Goal: Find specific fact: Find specific fact

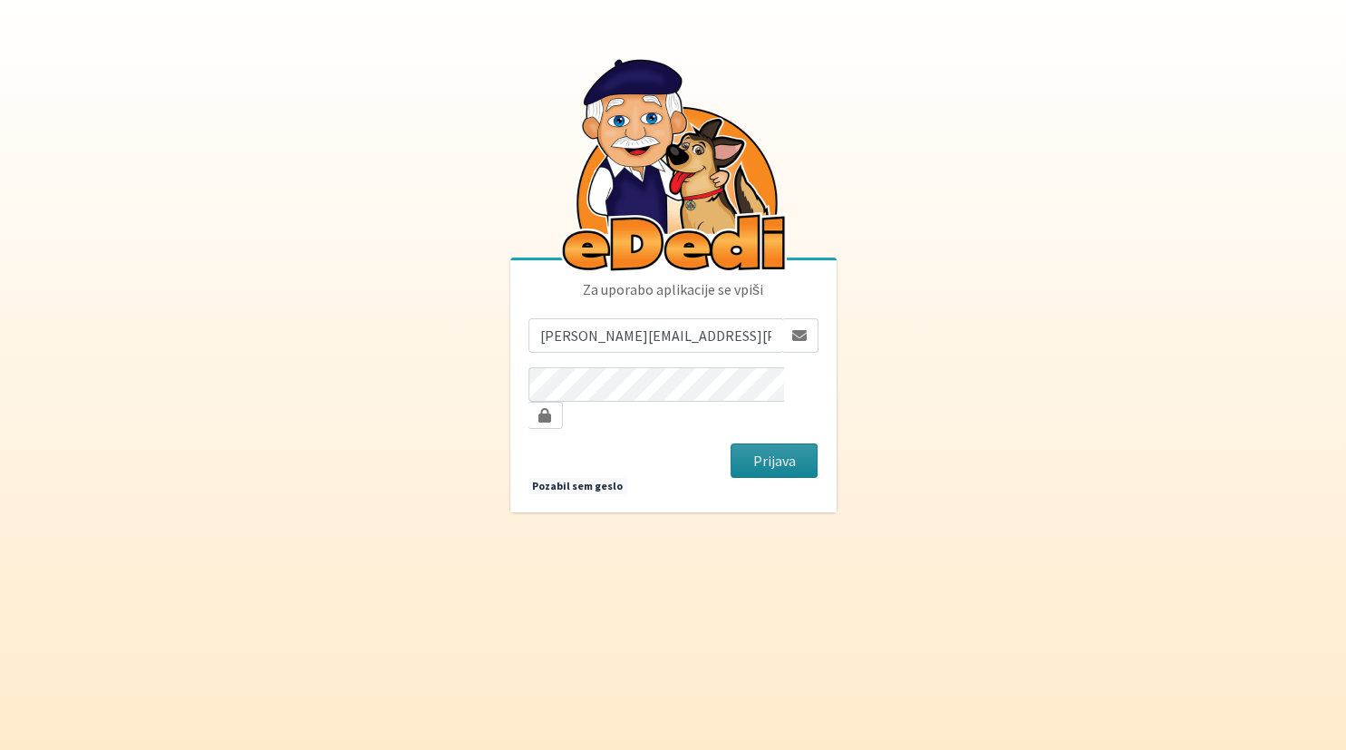
click at [770, 452] on button "Prijava" at bounding box center [775, 460] width 88 height 34
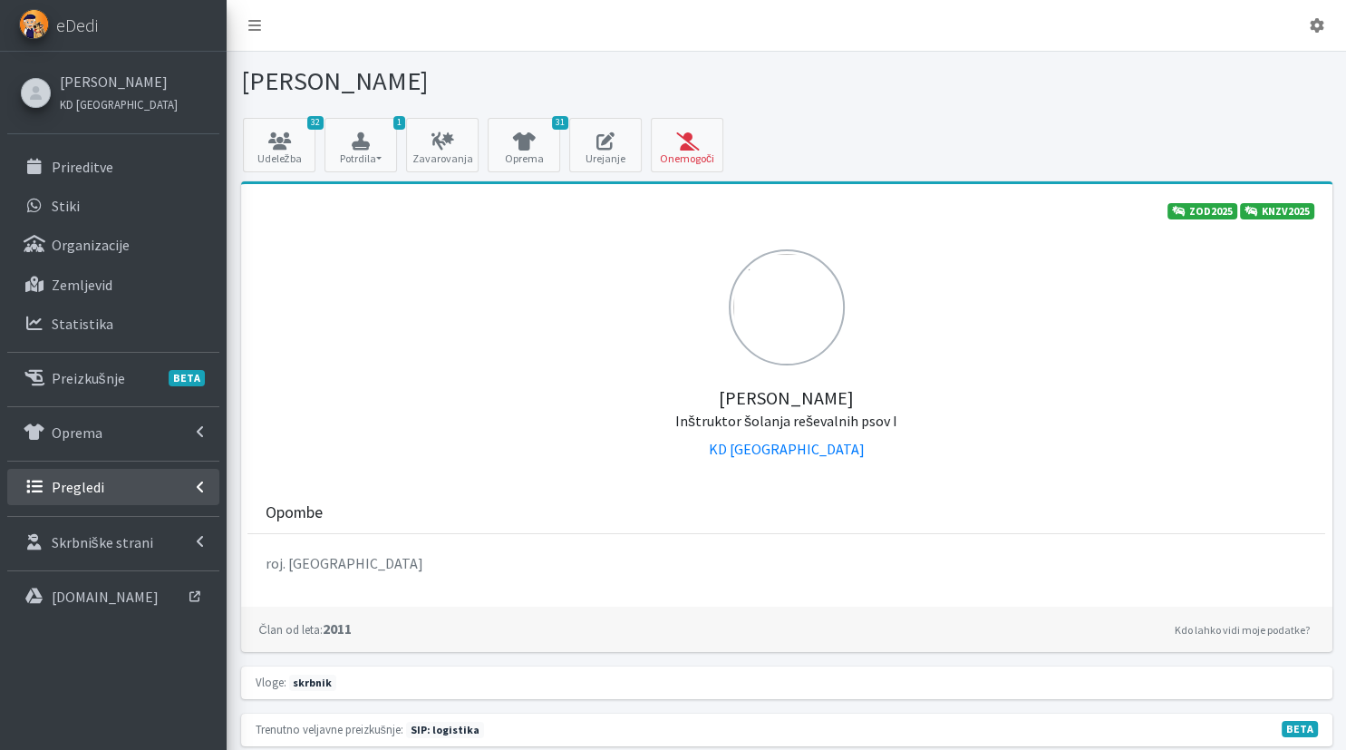
click at [138, 488] on link "Pregledi" at bounding box center [113, 487] width 212 height 36
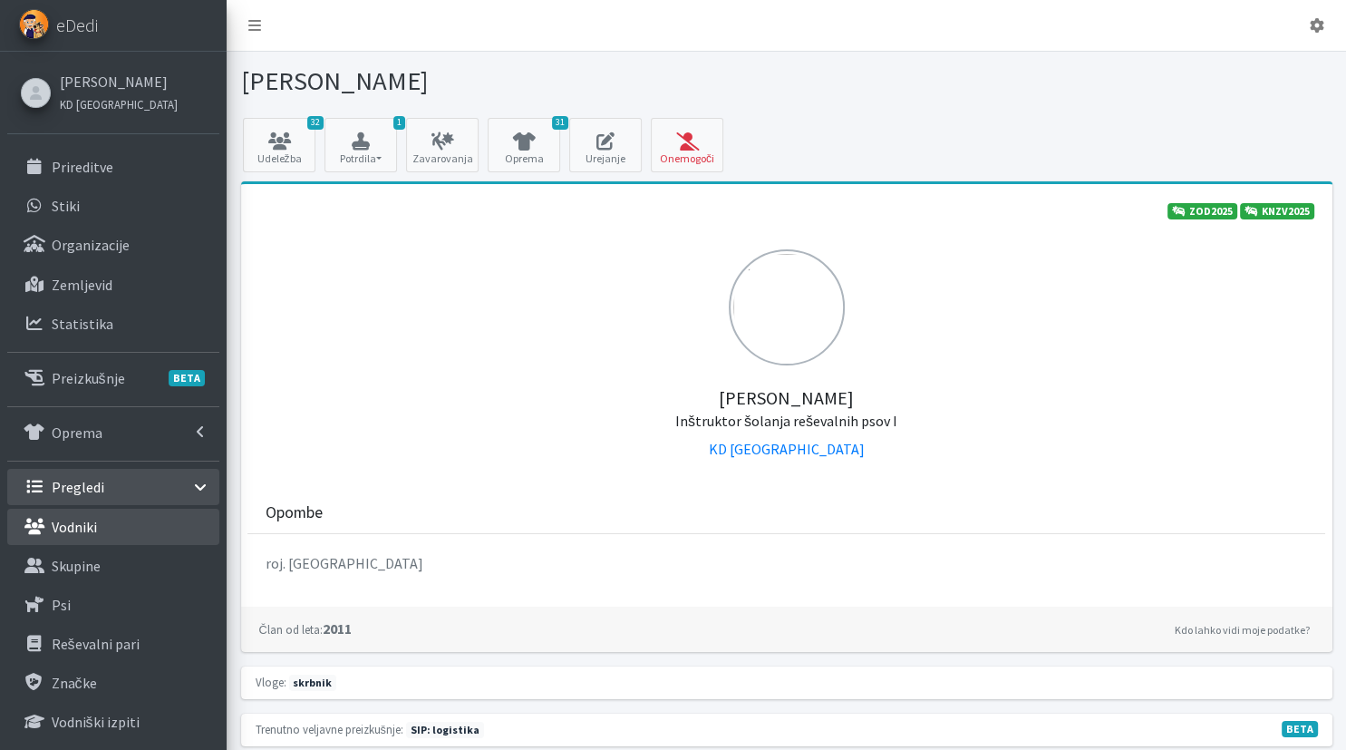
click at [140, 534] on link "Vodniki" at bounding box center [113, 527] width 212 height 36
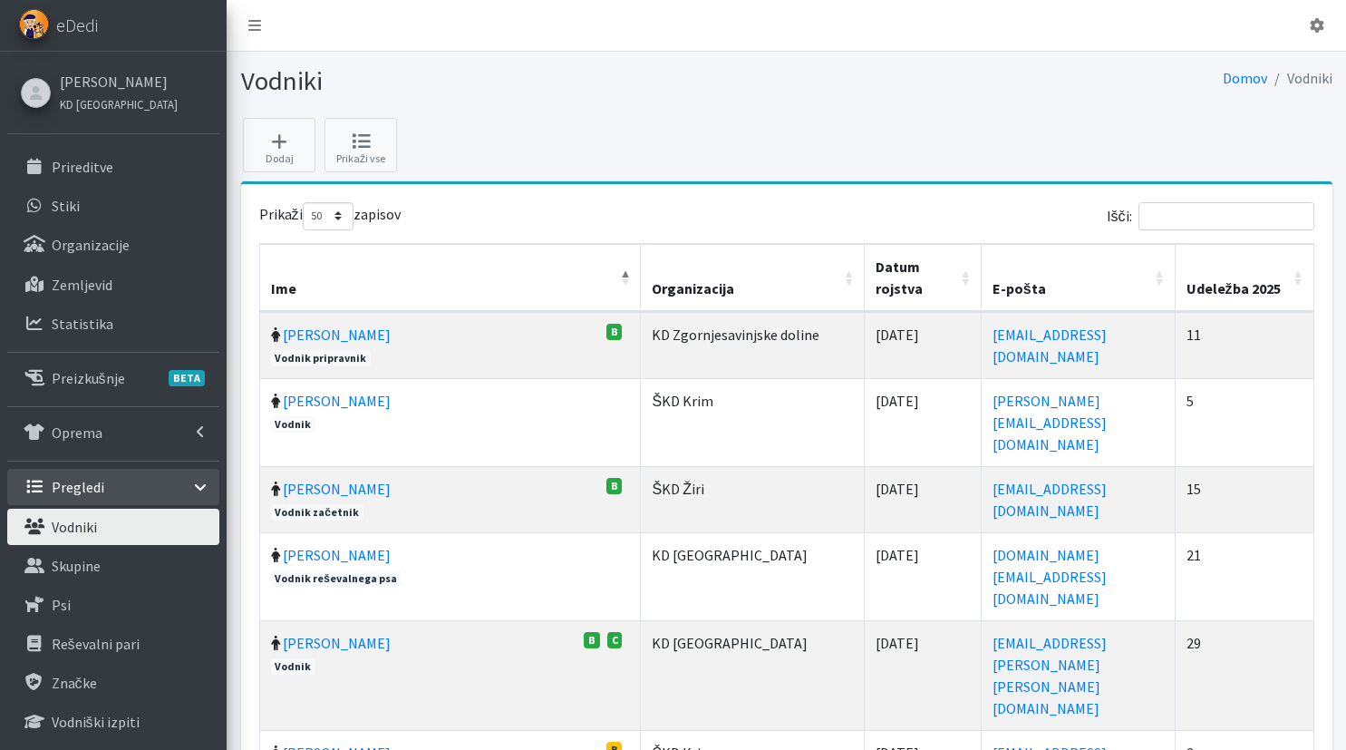
select select "50"
click at [1187, 219] on input "Išči:" at bounding box center [1227, 216] width 176 height 28
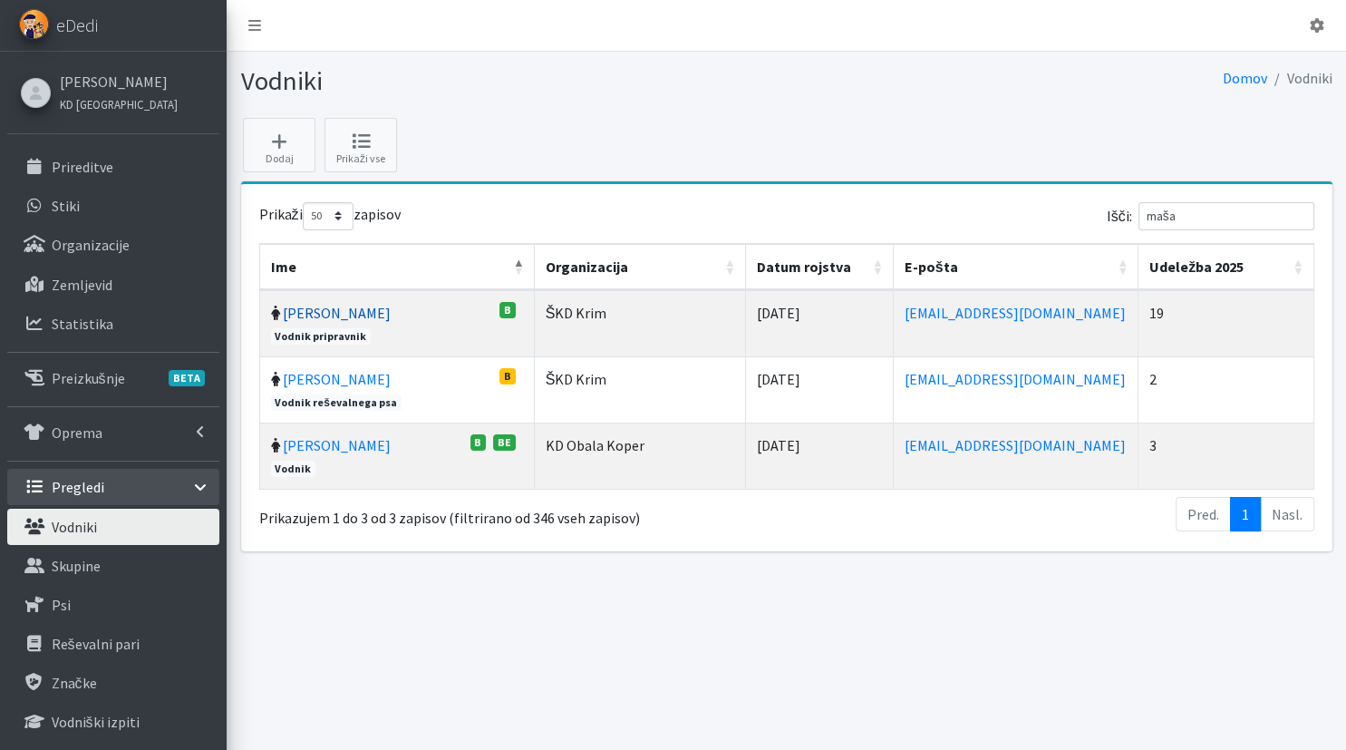
click at [328, 314] on link "[PERSON_NAME]" at bounding box center [337, 313] width 108 height 18
drag, startPoint x: 1213, startPoint y: 219, endPoint x: 1066, endPoint y: 219, distance: 146.9
click at [1139, 219] on input "maša" at bounding box center [1227, 216] width 176 height 28
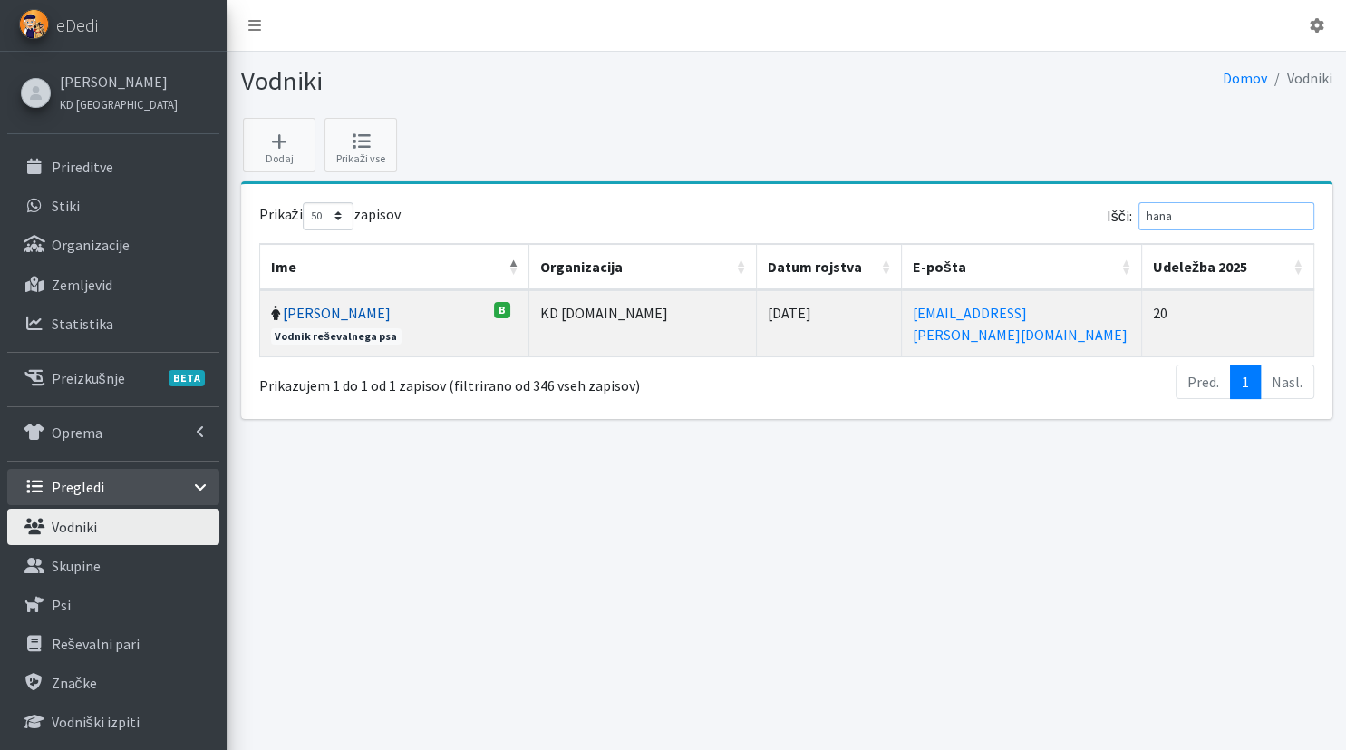
type input "hana"
click at [315, 309] on link "[PERSON_NAME]" at bounding box center [337, 313] width 108 height 18
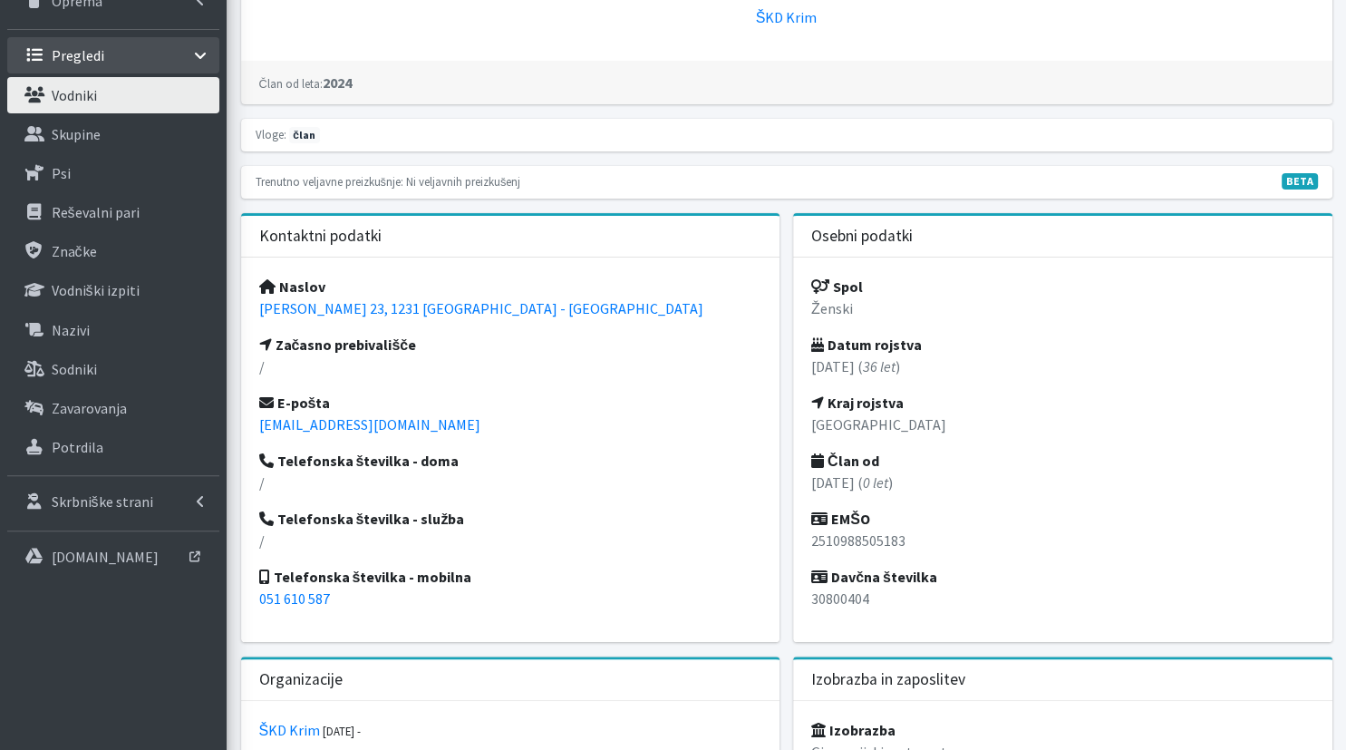
scroll to position [383, 0]
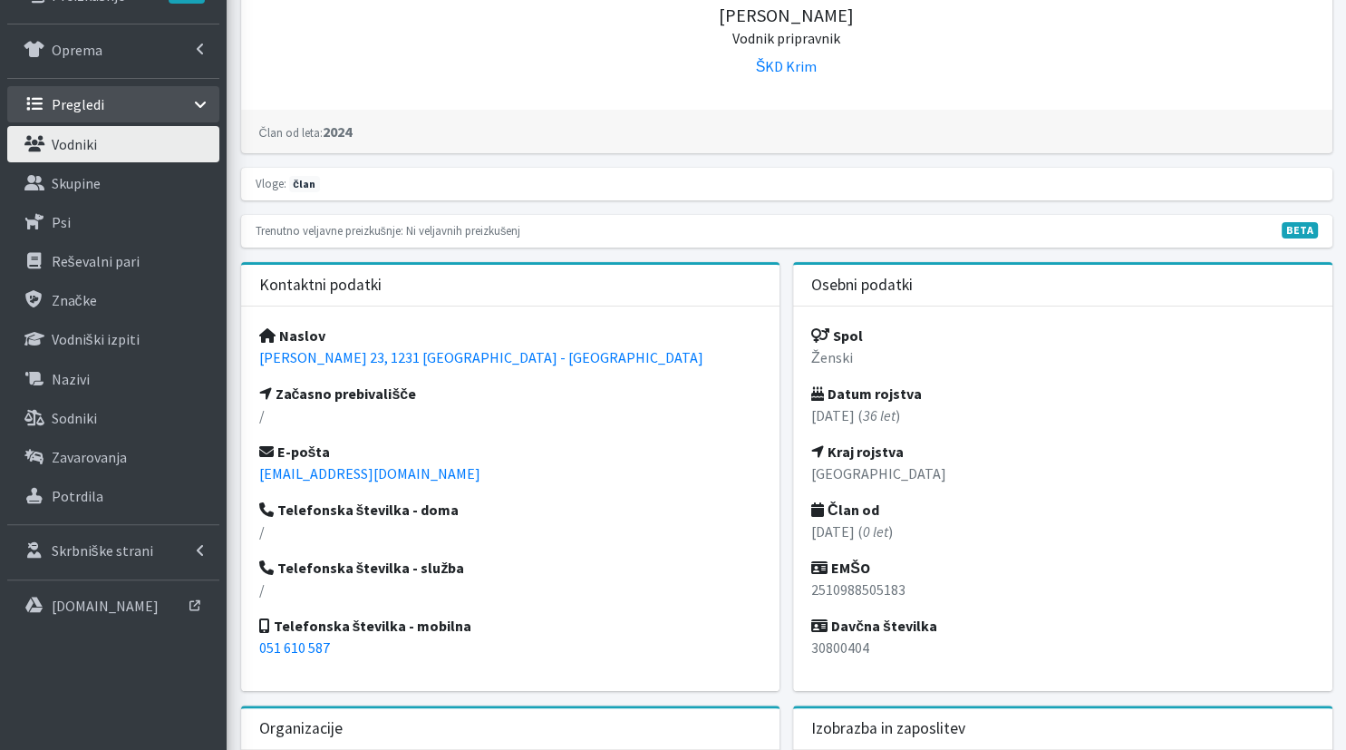
drag, startPoint x: 639, startPoint y: 352, endPoint x: 248, endPoint y: 346, distance: 390.8
click at [248, 346] on div "Naslov [PERSON_NAME] 23, 1231 [GEOGRAPHIC_DATA] - [GEOGRAPHIC_DATA] Začasno pre…" at bounding box center [510, 498] width 539 height 384
copy link "[PERSON_NAME] 23, 1231 [GEOGRAPHIC_DATA] - [GEOGRAPHIC_DATA]"
drag, startPoint x: 462, startPoint y: 470, endPoint x: 259, endPoint y: 471, distance: 203.1
click at [259, 471] on p "masa.koderman@gmail.com" at bounding box center [510, 473] width 503 height 22
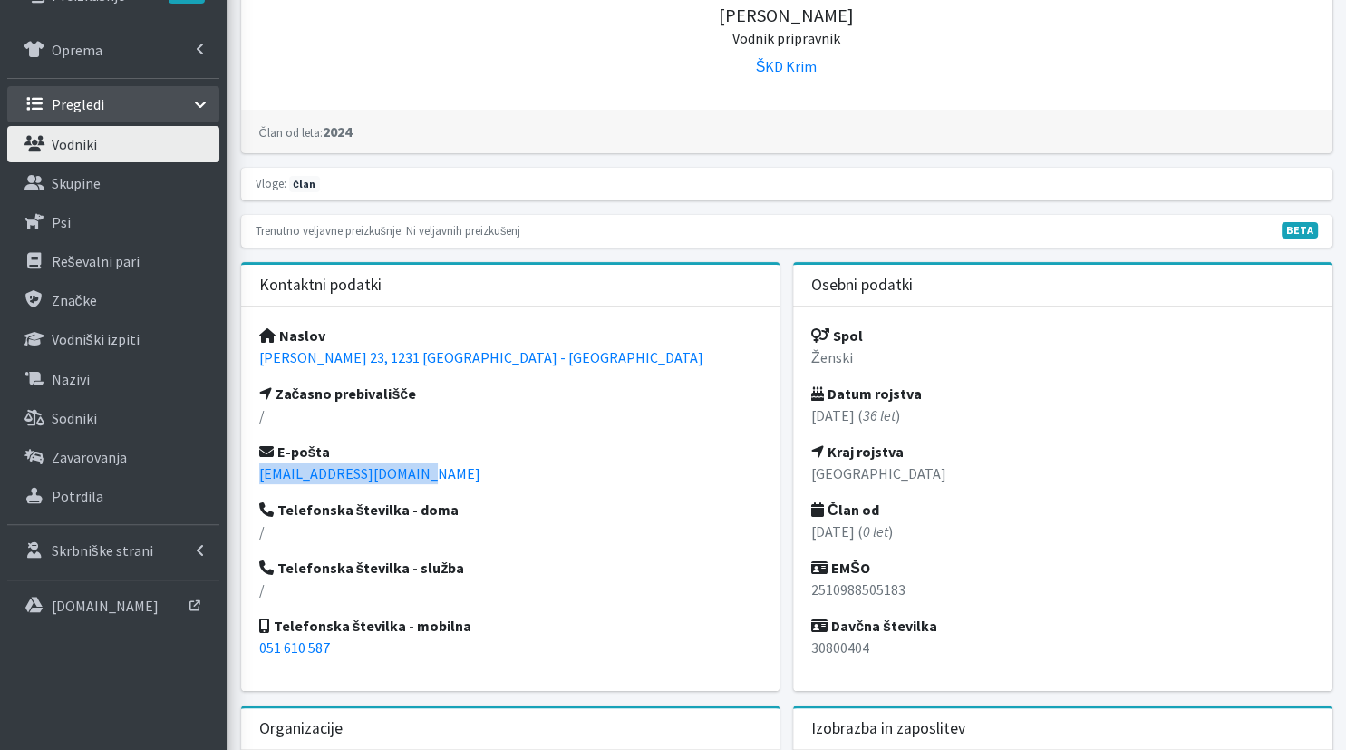
copy link "masa.koderman@gmail.com"
click at [419, 578] on p "/" at bounding box center [510, 589] width 503 height 22
drag, startPoint x: 370, startPoint y: 654, endPoint x: 254, endPoint y: 651, distance: 116.1
click at [254, 651] on div "Naslov Cesta Ceneta Štuparja 23, 1231 Ljubljana - Črnuče Začasno prebivališče /…" at bounding box center [510, 498] width 539 height 384
copy link "051 610 587"
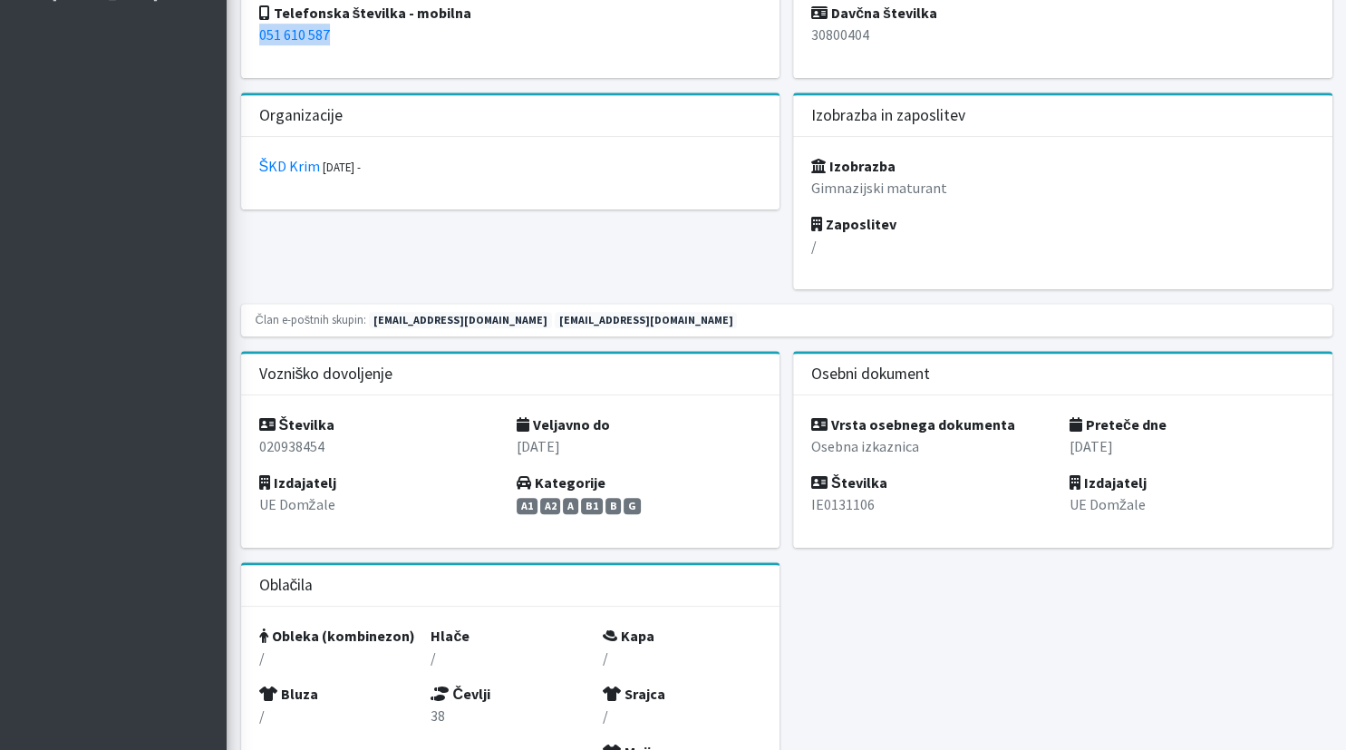
scroll to position [1053, 0]
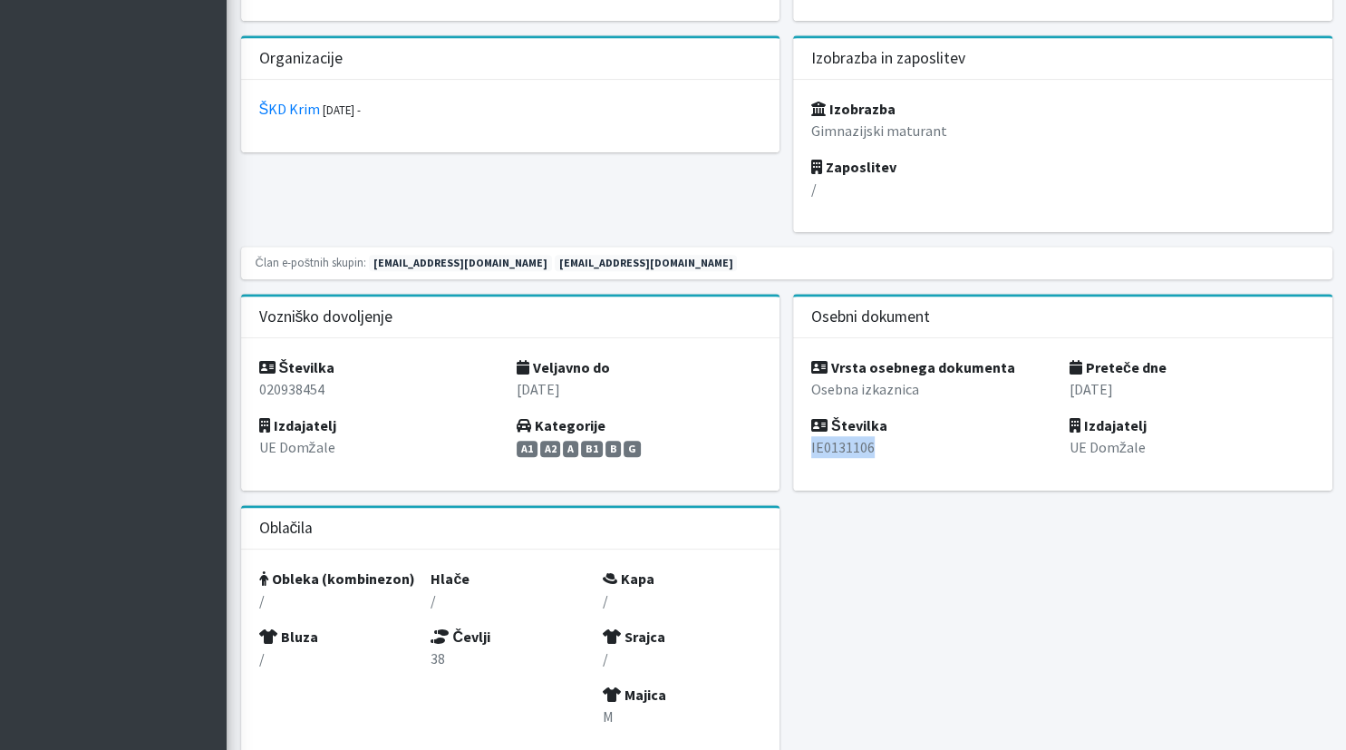
drag, startPoint x: 888, startPoint y: 441, endPoint x: 809, endPoint y: 444, distance: 79.0
click at [809, 444] on div "Vrsta osebnega dokumenta Osebna izkaznica Številka IE0131106" at bounding box center [934, 414] width 258 height 116
copy p "IE0131106"
drag, startPoint x: 1142, startPoint y: 386, endPoint x: 1068, endPoint y: 384, distance: 74.4
click at [1068, 384] on div "Preteče dne 25.05.2032 Izdajatelj UE Domžale" at bounding box center [1192, 414] width 258 height 116
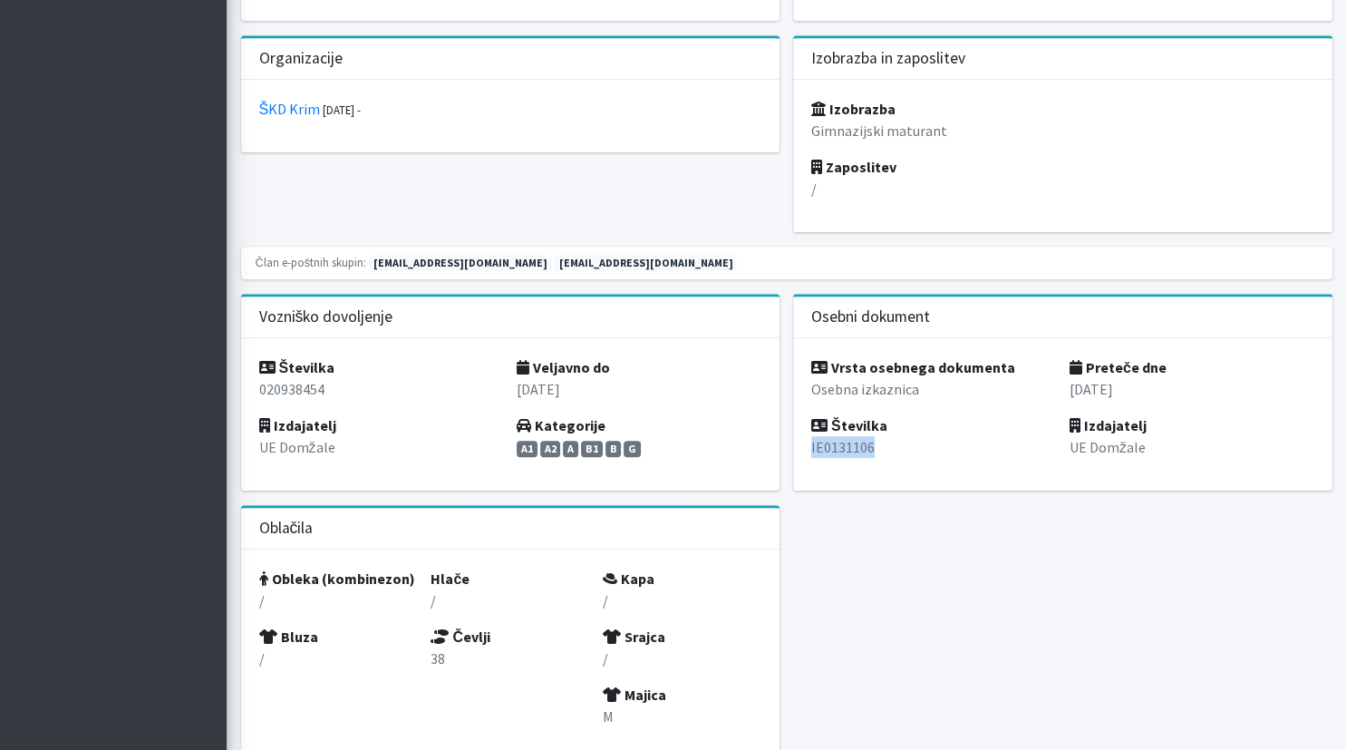
copy p "25.05.2032"
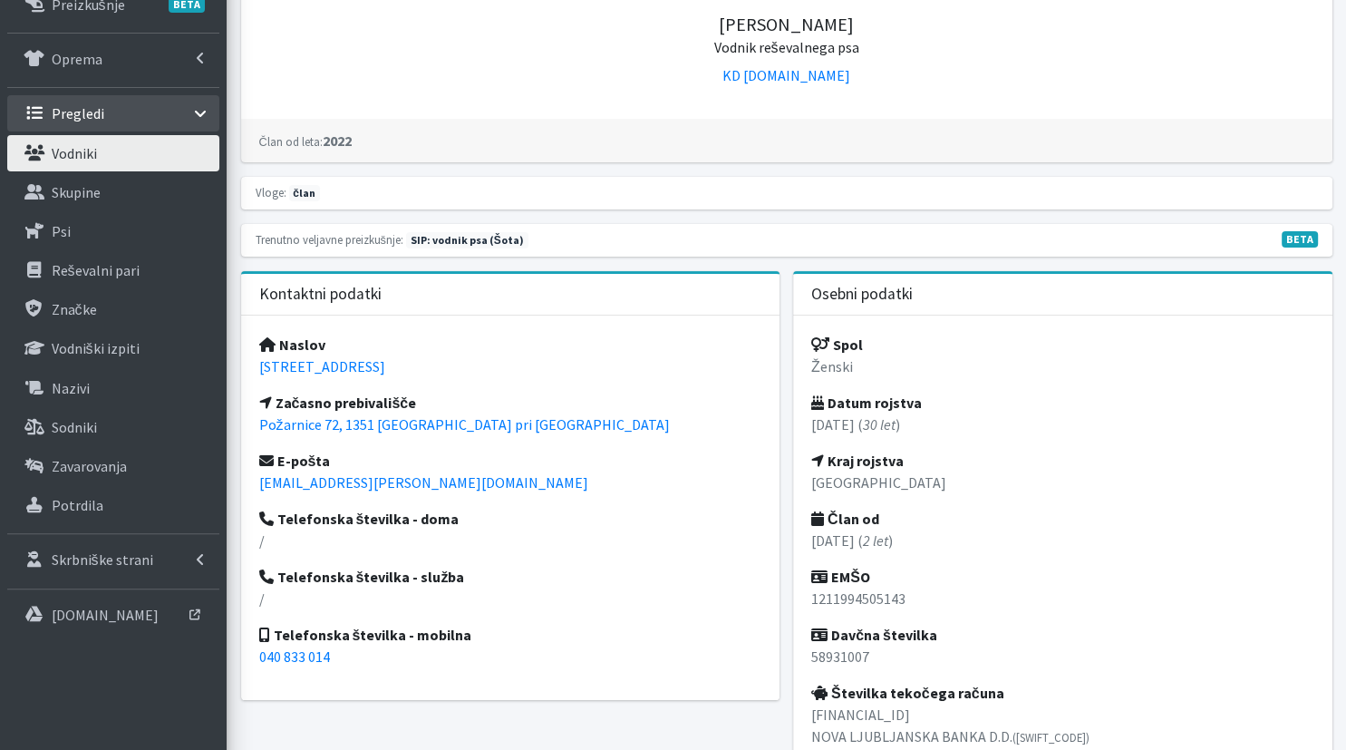
scroll to position [383, 0]
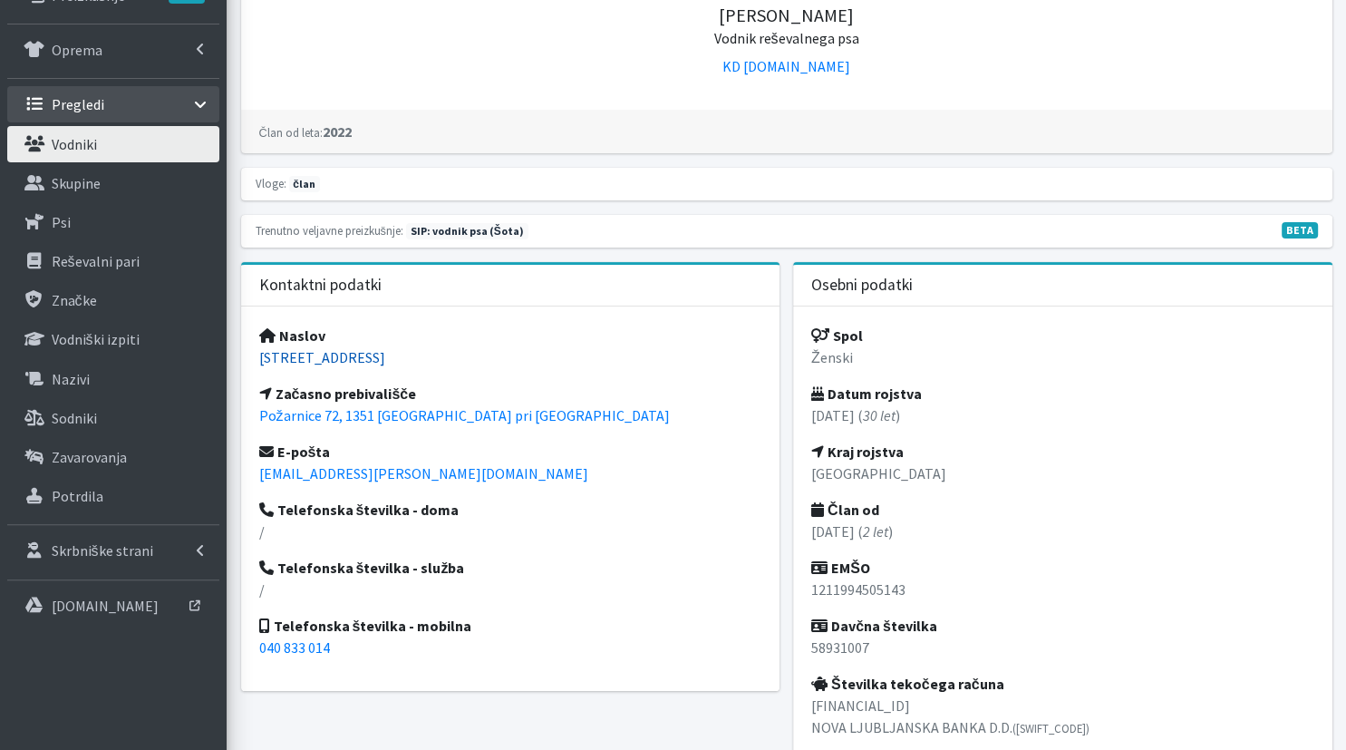
drag, startPoint x: 499, startPoint y: 357, endPoint x: 261, endPoint y: 360, distance: 237.6
click at [261, 360] on p "[STREET_ADDRESS]" at bounding box center [510, 357] width 503 height 22
copy link "[STREET_ADDRESS]"
copy link "Ravni dol 34, 1301 Krka"
drag, startPoint x: 332, startPoint y: 643, endPoint x: 267, endPoint y: 643, distance: 65.3
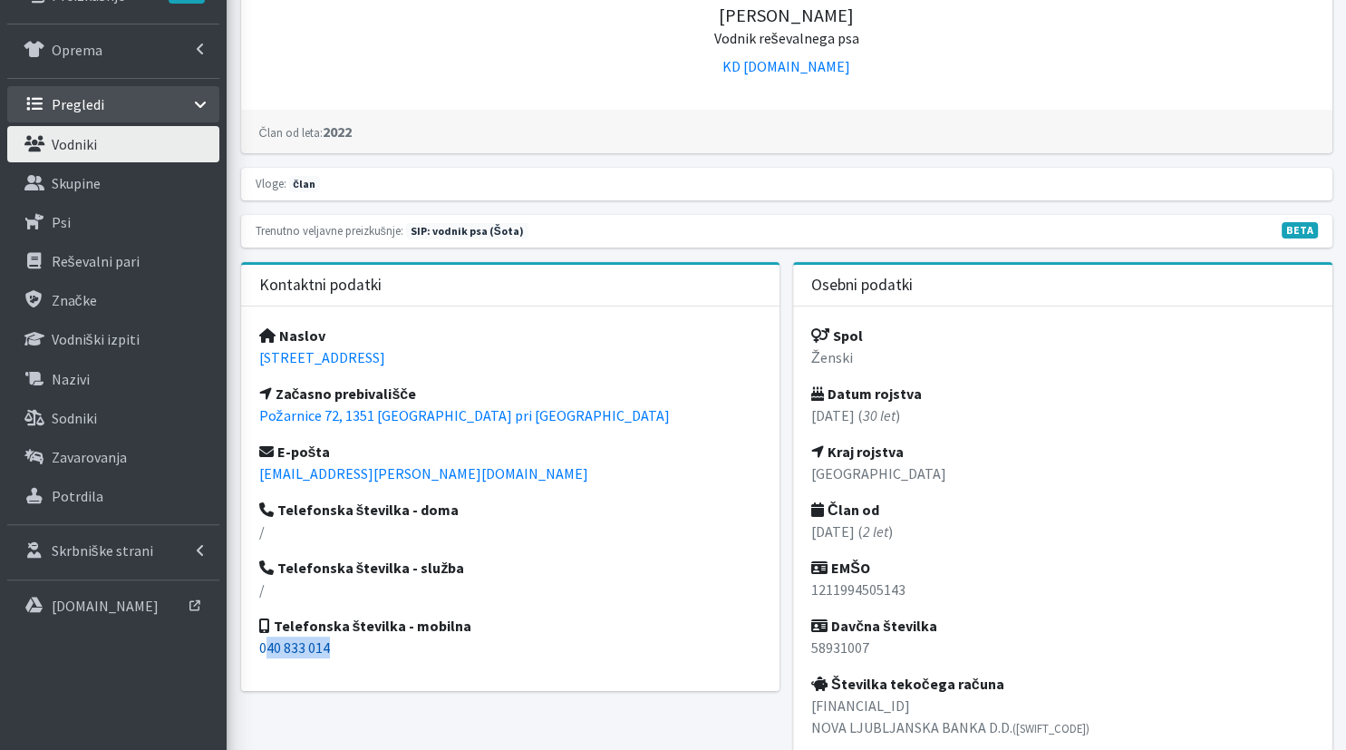
click at [267, 643] on p "040 833 014" at bounding box center [510, 647] width 503 height 22
copy link "40 833 014"
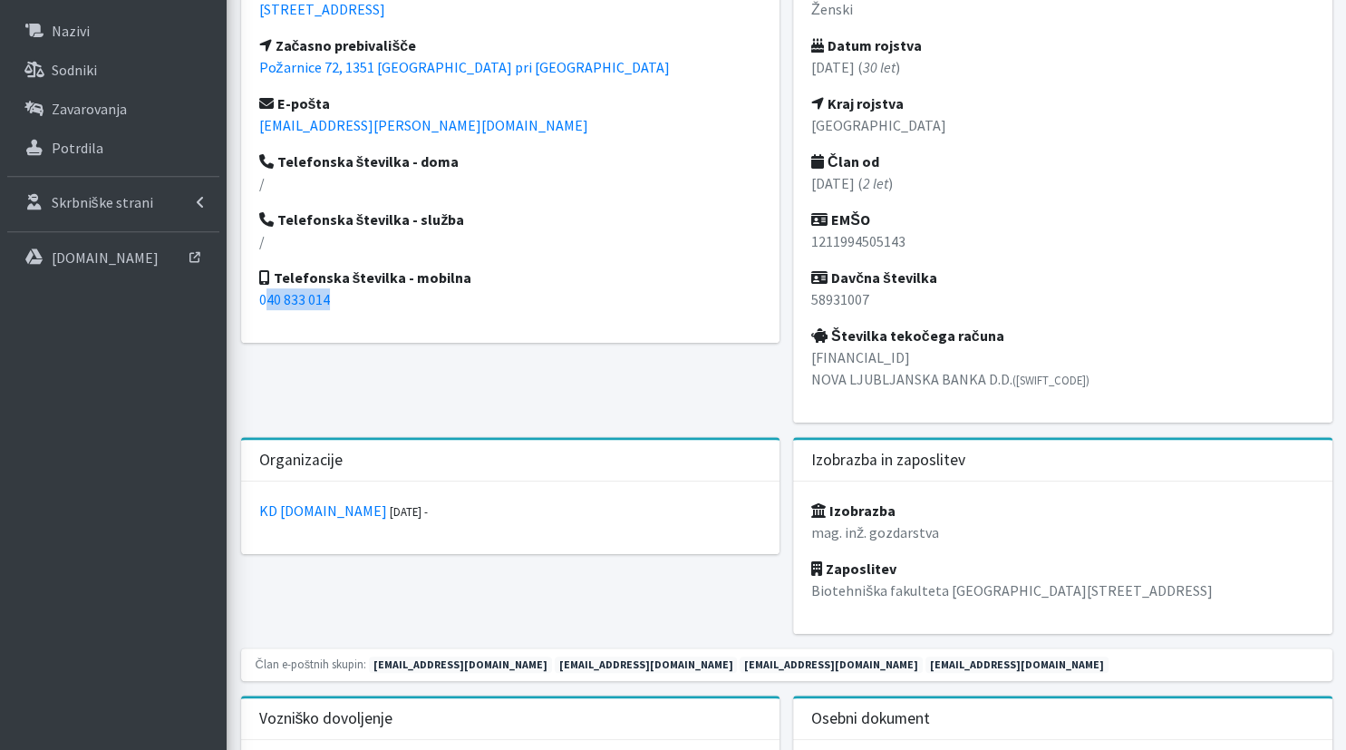
scroll to position [957, 0]
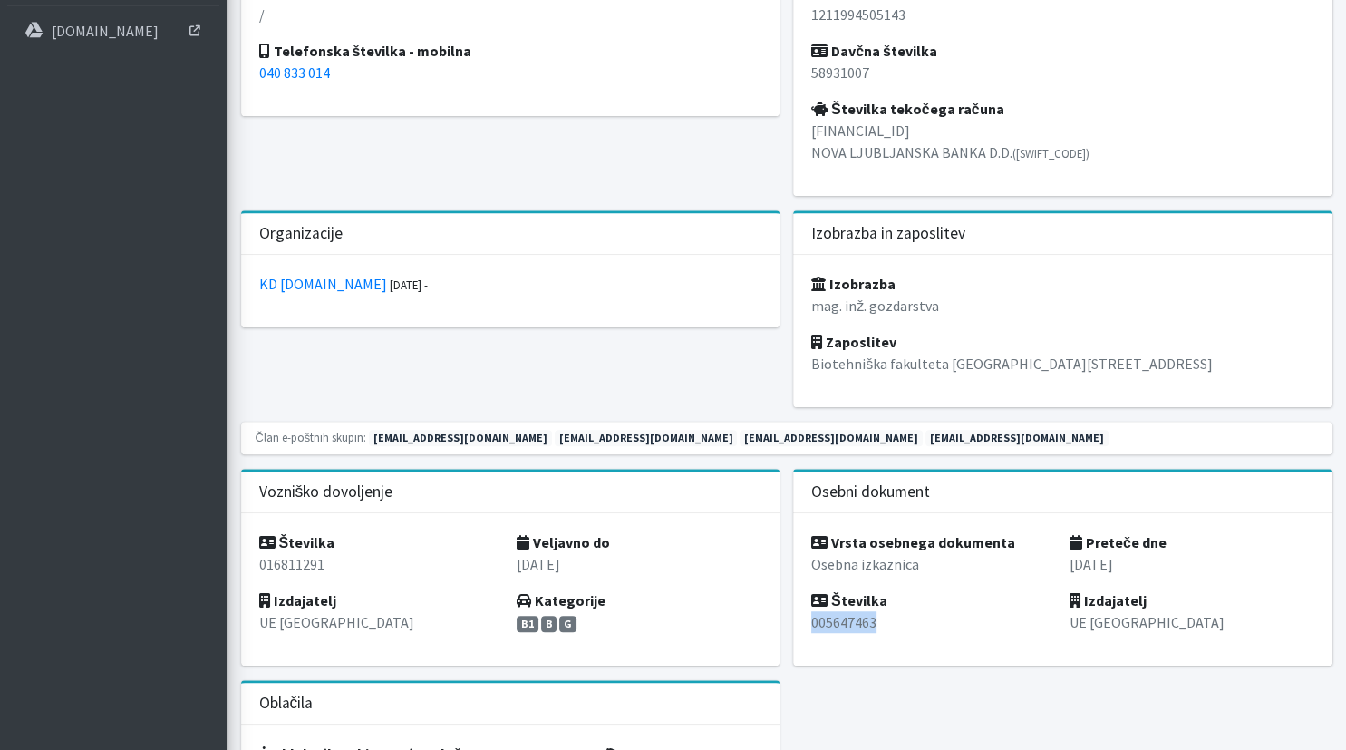
drag, startPoint x: 899, startPoint y: 621, endPoint x: 800, endPoint y: 625, distance: 98.9
click at [800, 625] on div "Vrsta osebnega dokumenta Osebna izkaznica Številka 005647463 Preteče dne 11.11.…" at bounding box center [1063, 589] width 553 height 152
copy p "005647463"
drag, startPoint x: 1142, startPoint y: 562, endPoint x: 1067, endPoint y: 565, distance: 75.3
click at [1067, 565] on div "Preteče dne 11.11.2030 Izdajatelj UE Ljubljana" at bounding box center [1192, 589] width 258 height 116
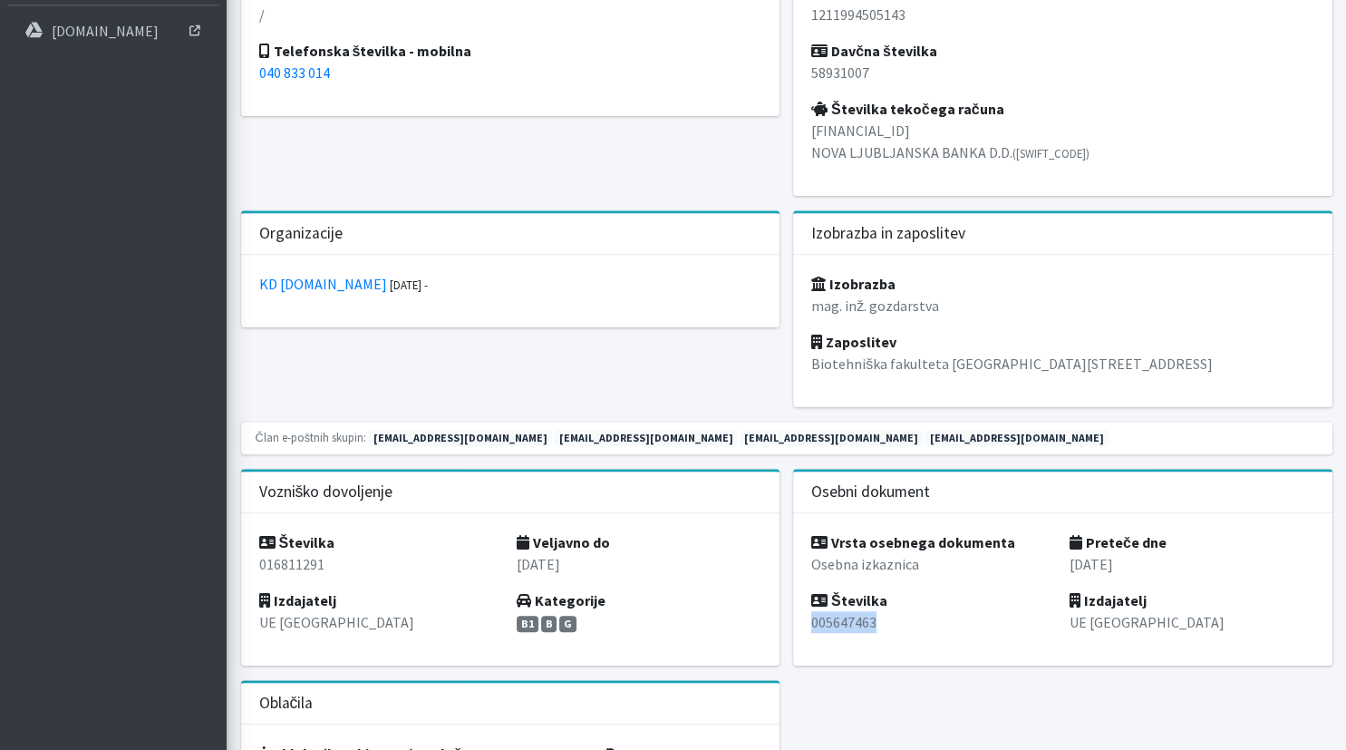
copy p "11.11.2030"
